Goal: Find contact information: Find contact information

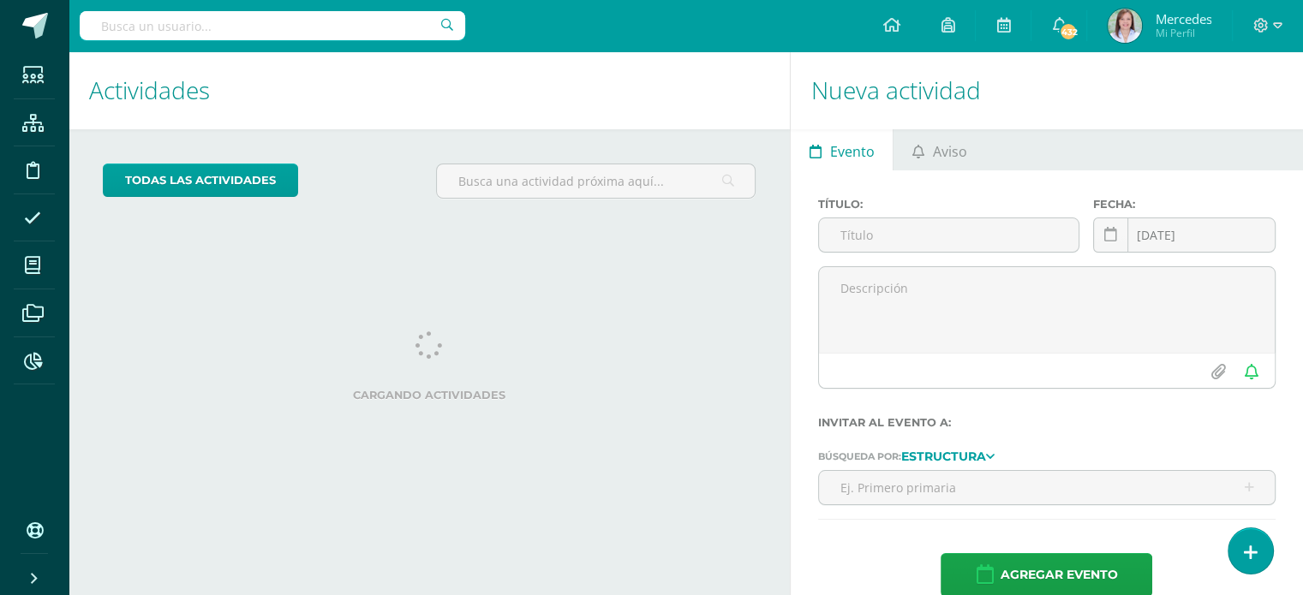
click at [308, 32] on input "text" at bounding box center [272, 25] width 385 height 29
type input "mildred"
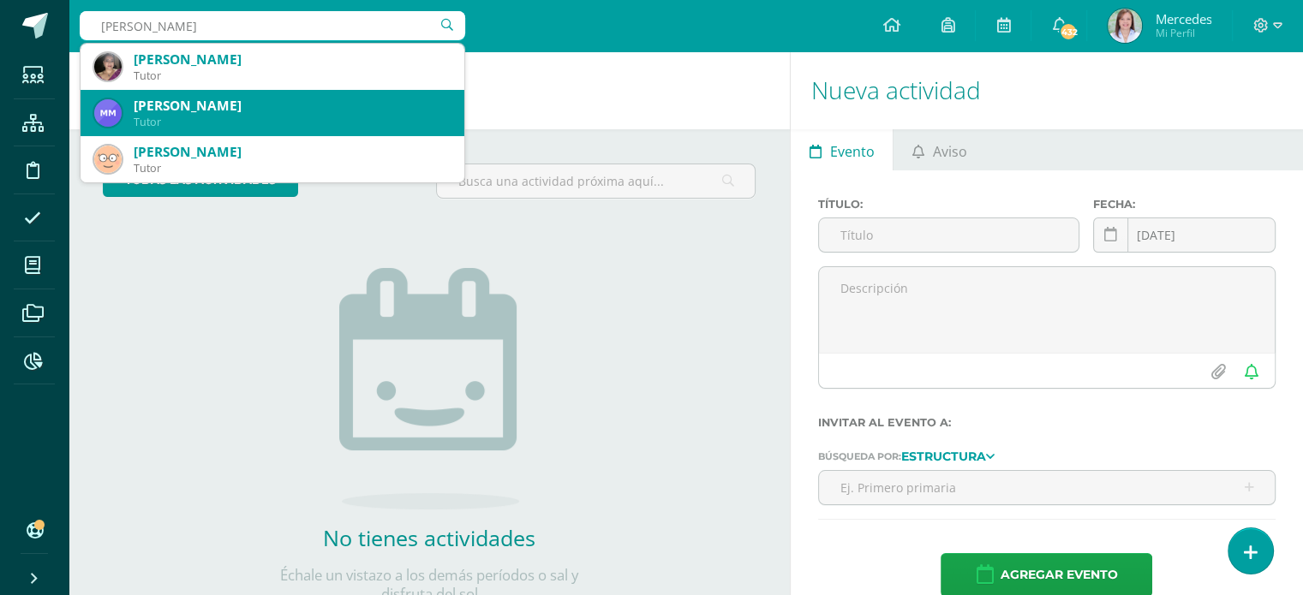
click at [254, 111] on div "[PERSON_NAME]" at bounding box center [292, 106] width 317 height 18
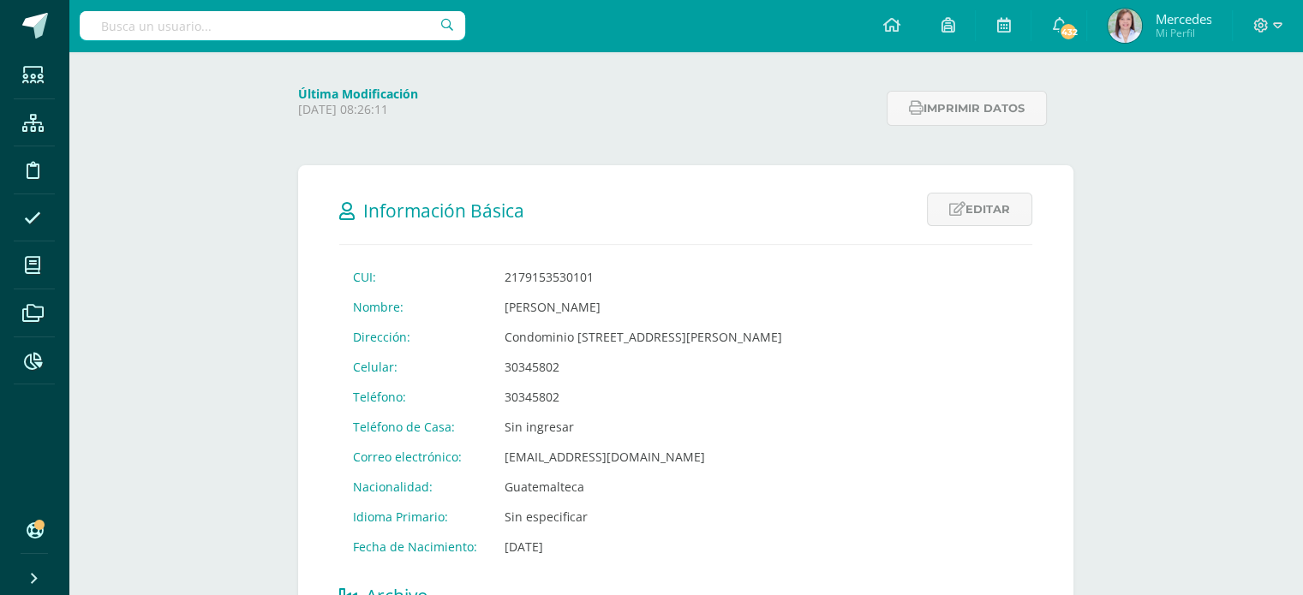
scroll to position [171, 0]
drag, startPoint x: 500, startPoint y: 455, endPoint x: 726, endPoint y: 451, distance: 225.3
click at [726, 451] on td "[EMAIL_ADDRESS][DOMAIN_NAME]" at bounding box center [643, 454] width 305 height 30
copy td "[EMAIL_ADDRESS][DOMAIN_NAME]"
